Goal: Navigation & Orientation: Find specific page/section

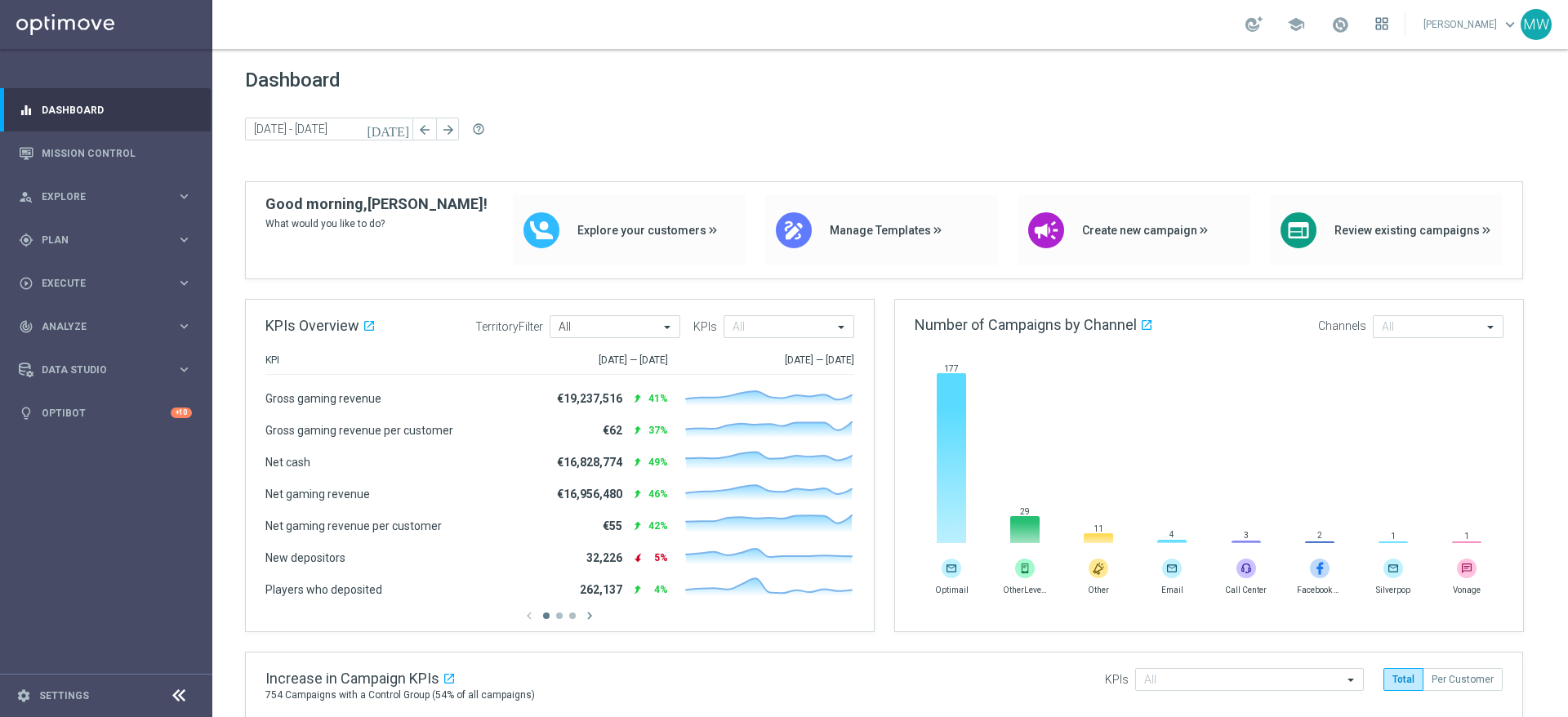
click at [1389, 19] on icon at bounding box center [1382, 24] width 13 height 13
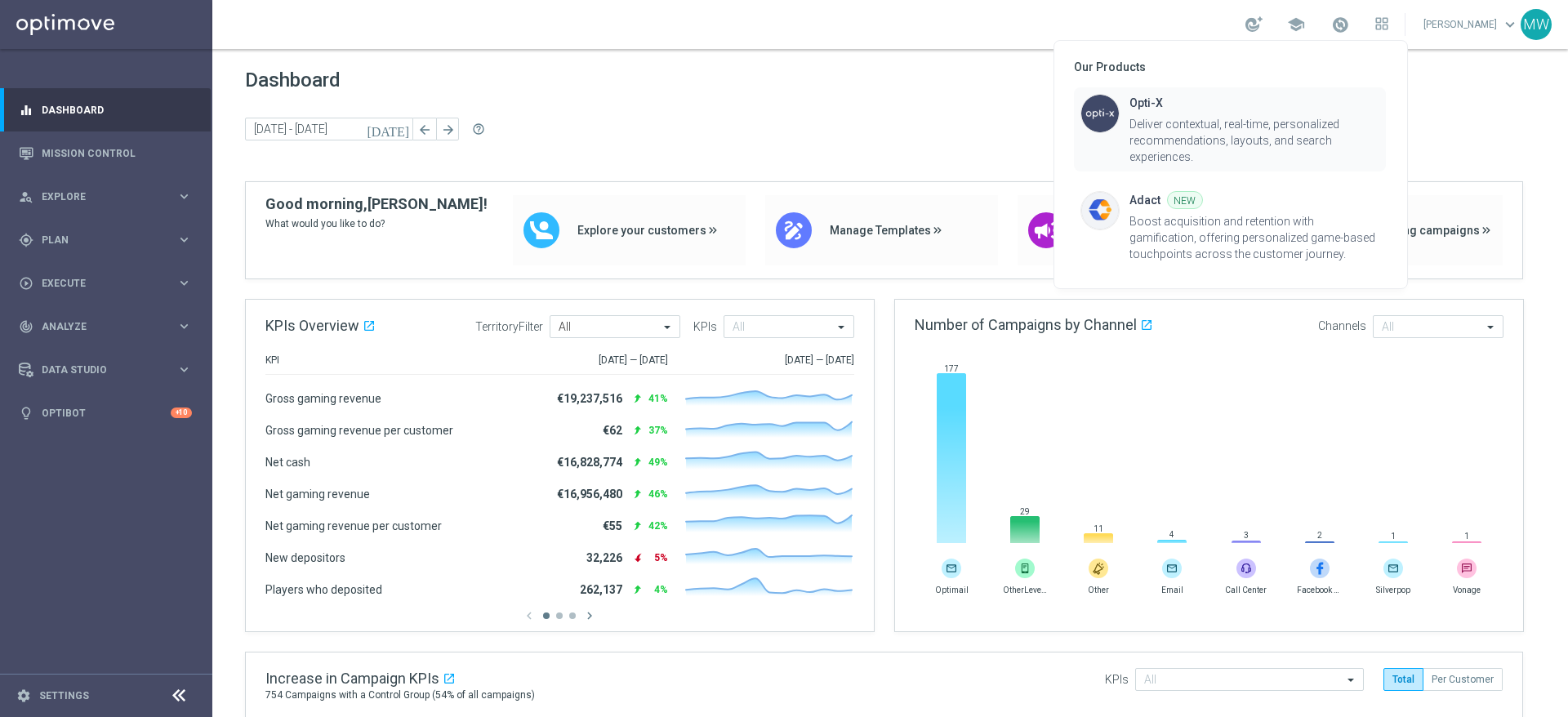
click at [1188, 130] on div "Deliver contextual, real-time, personalized recommendations, layouts, and searc…" at bounding box center [1254, 140] width 249 height 49
